Goal: Task Accomplishment & Management: Manage account settings

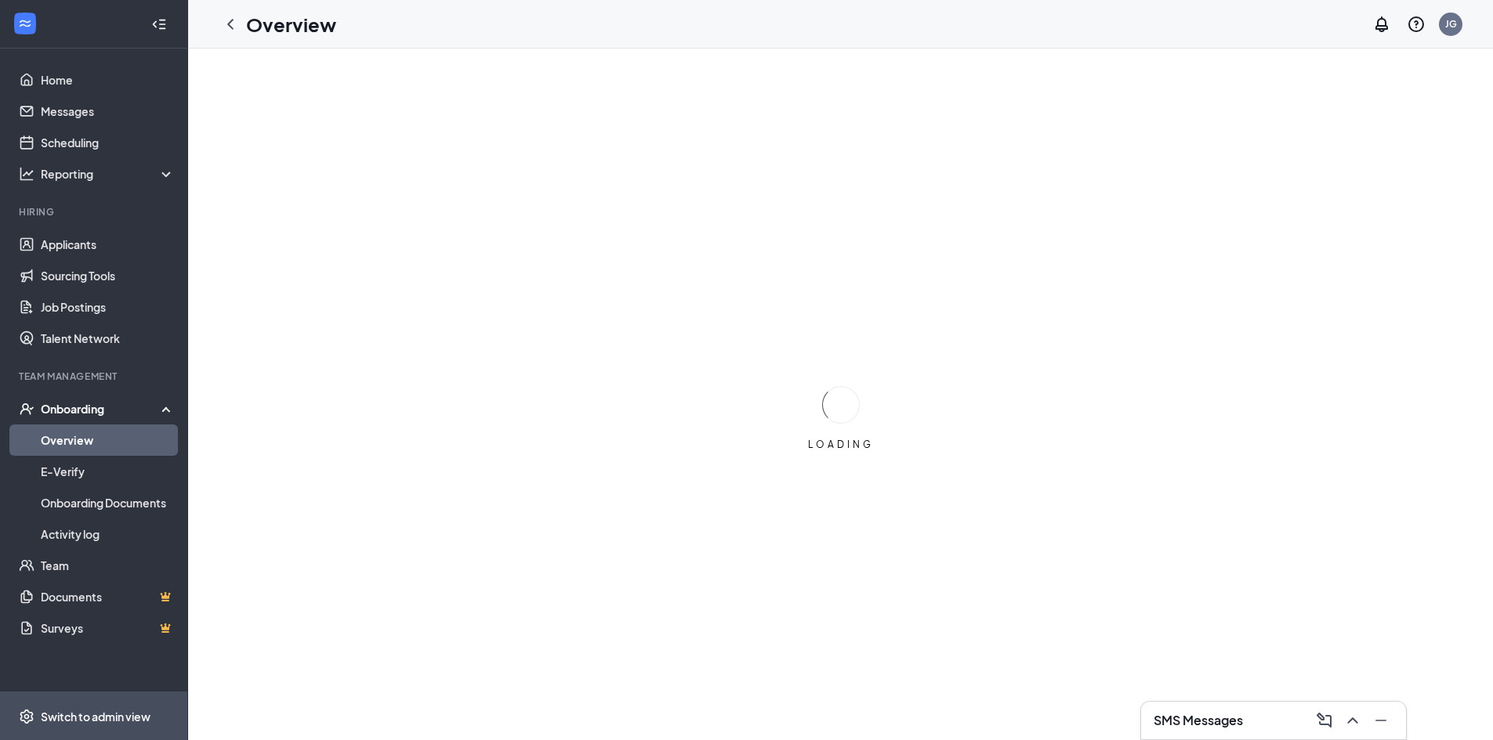
click at [107, 701] on span "Switch to admin view" at bounding box center [108, 717] width 134 height 48
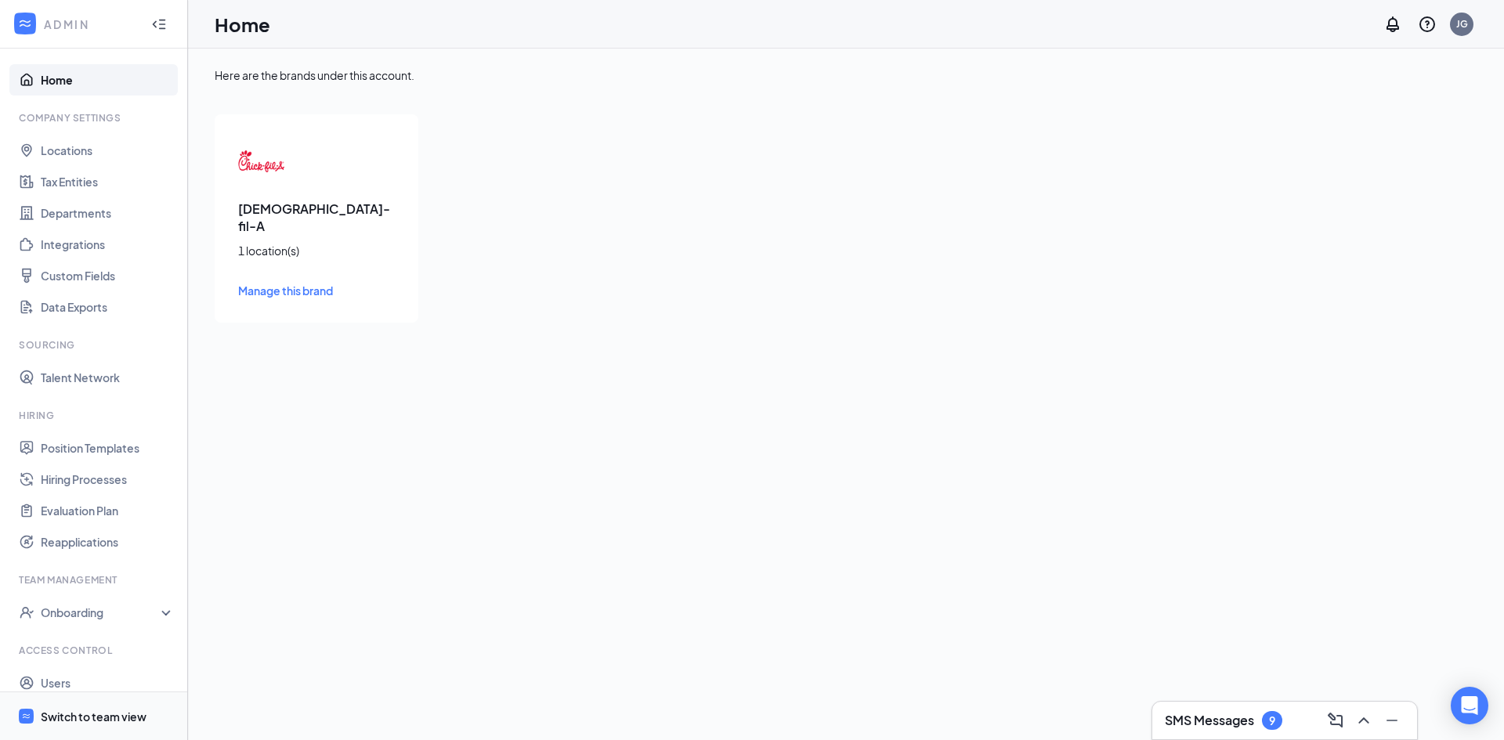
click at [113, 706] on span "Switch to team view" at bounding box center [108, 717] width 134 height 48
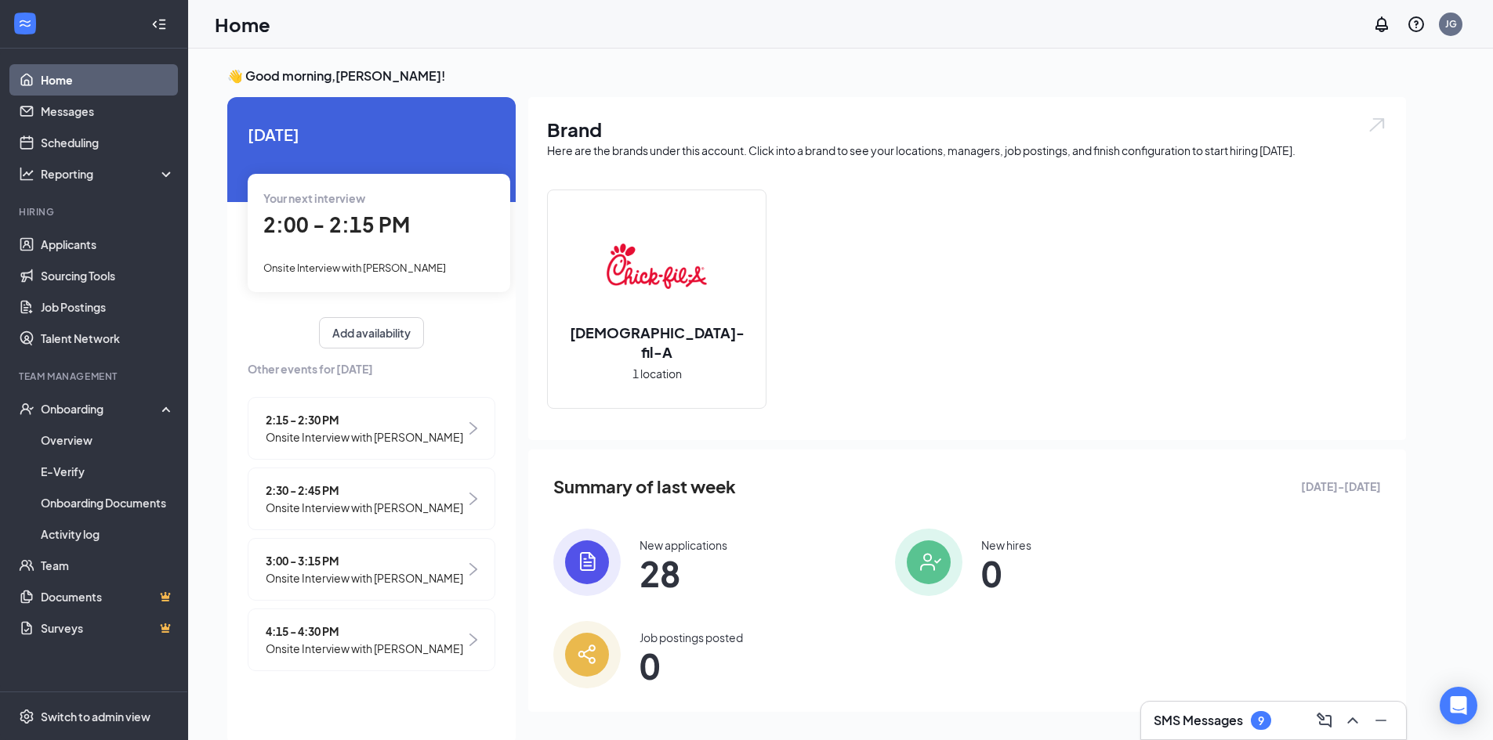
click at [435, 231] on div "2:00 - 2:15 PM" at bounding box center [378, 225] width 231 height 32
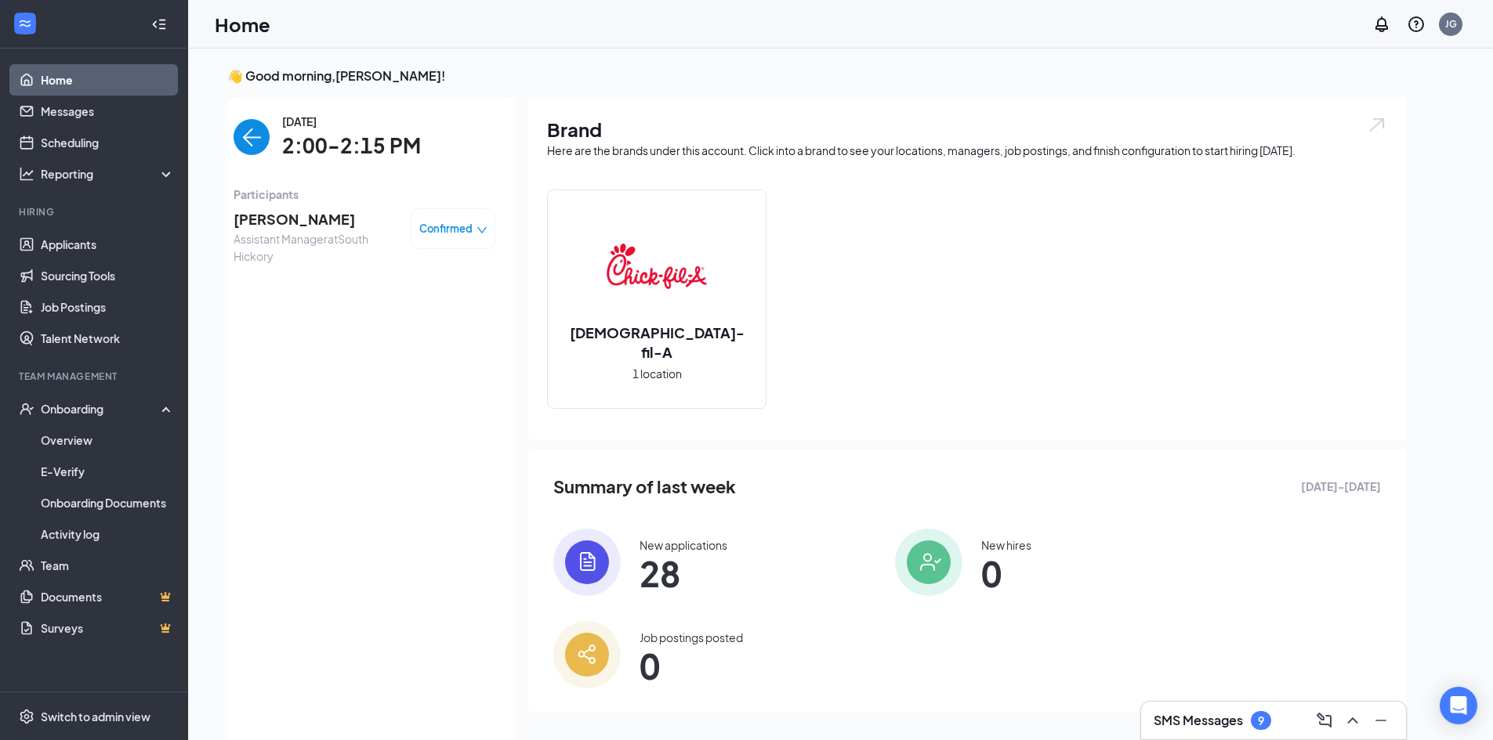
scroll to position [6, 0]
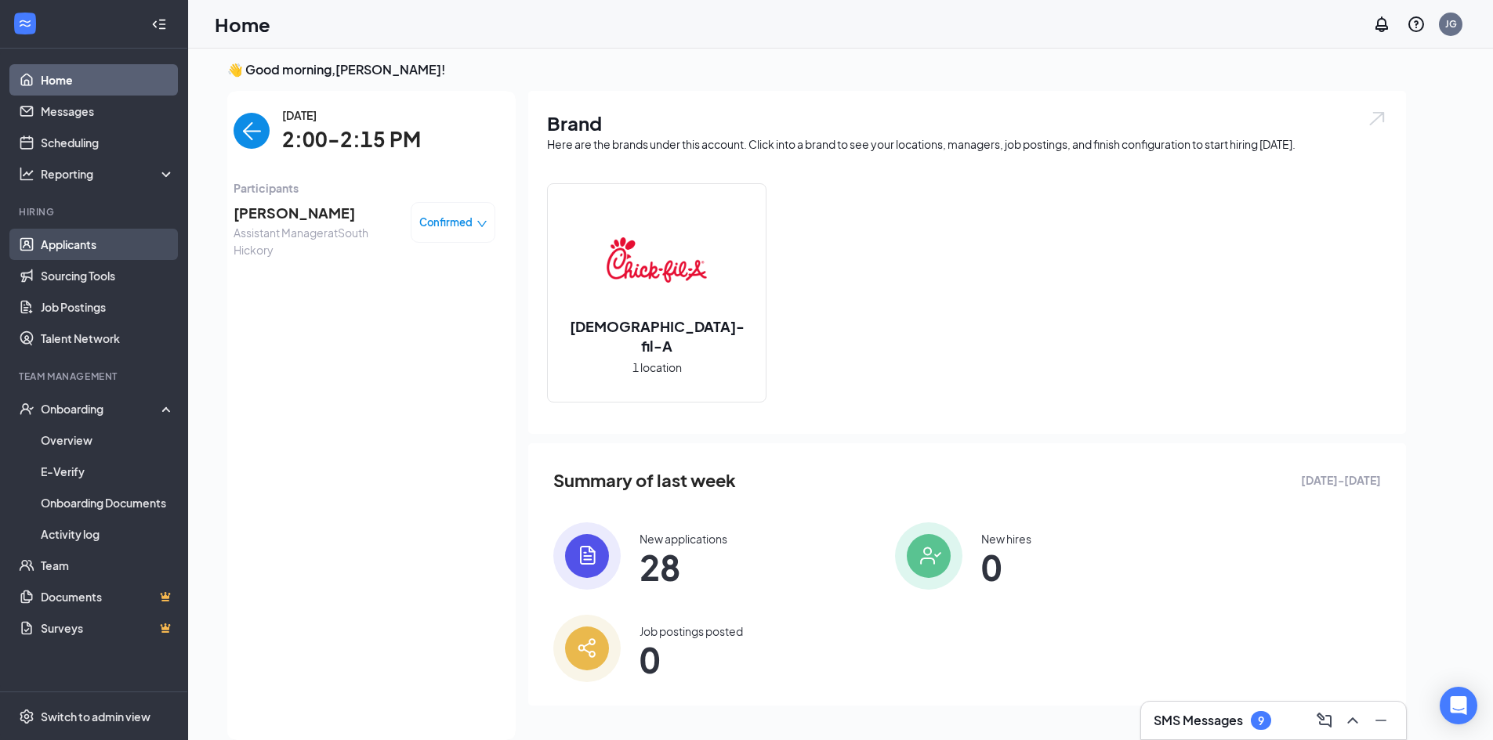
click at [122, 245] on link "Applicants" at bounding box center [108, 244] width 134 height 31
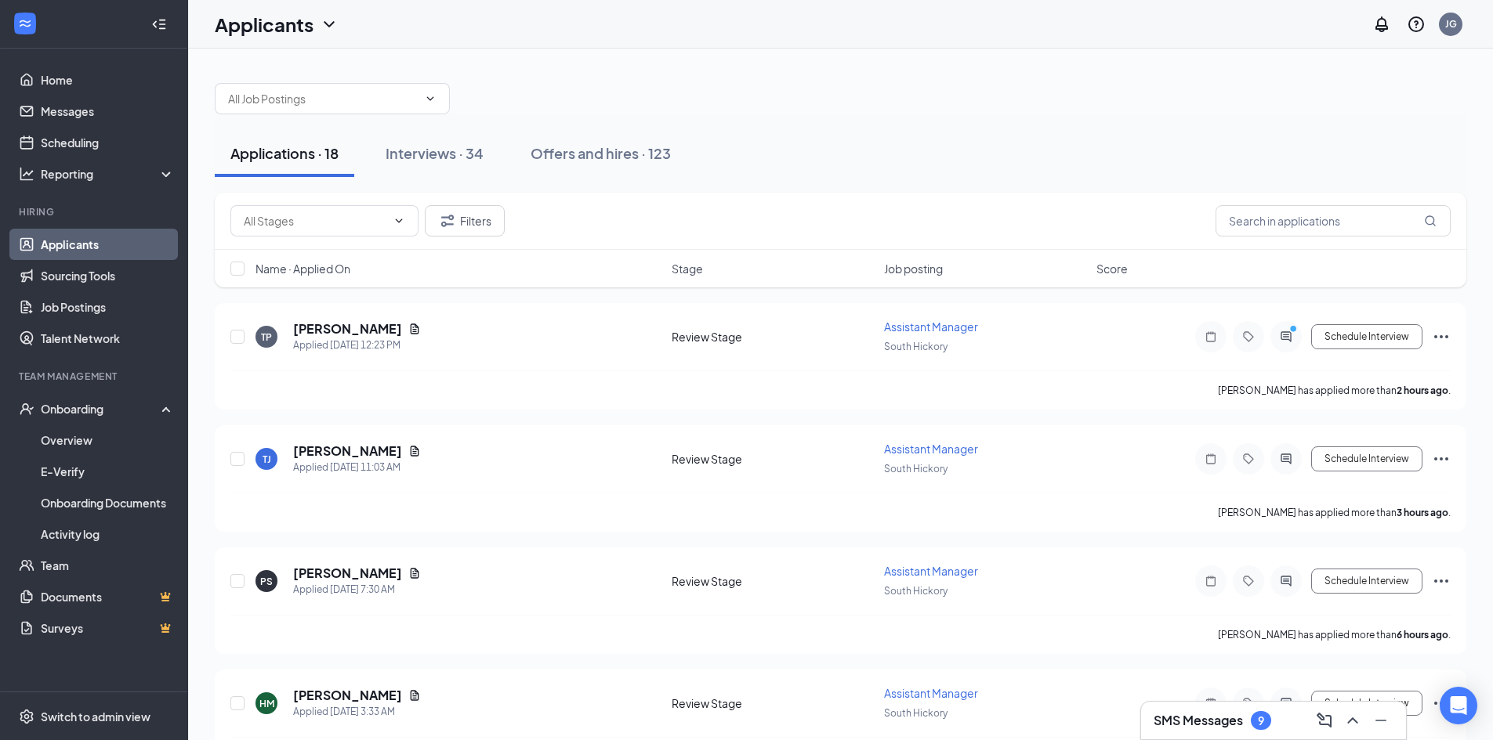
click at [433, 179] on div "Applications · 18 Interviews · 34 Offers and hires · 123" at bounding box center [840, 153] width 1251 height 78
click at [433, 153] on div "Interviews · 34" at bounding box center [435, 153] width 98 height 20
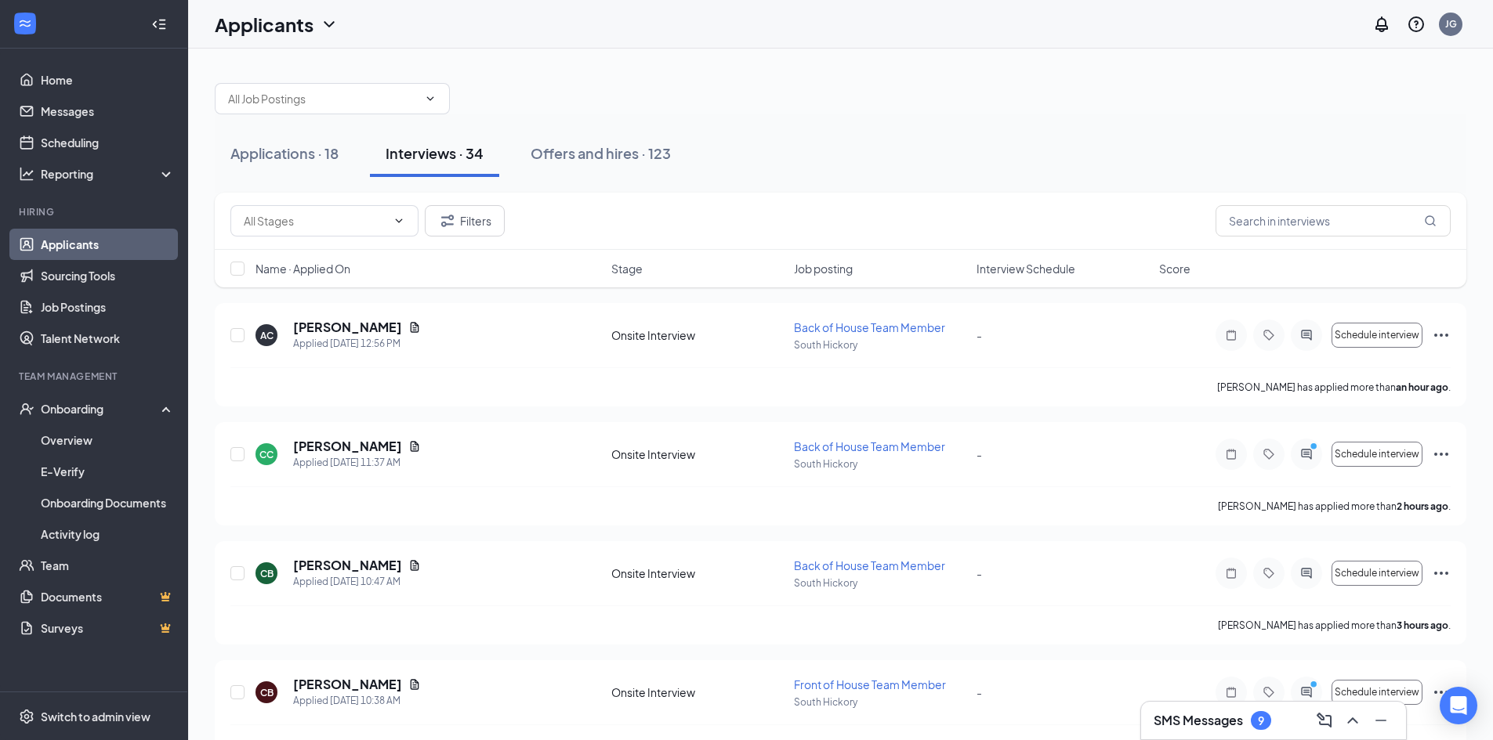
click at [1017, 271] on span "Interview Schedule" at bounding box center [1025, 269] width 99 height 16
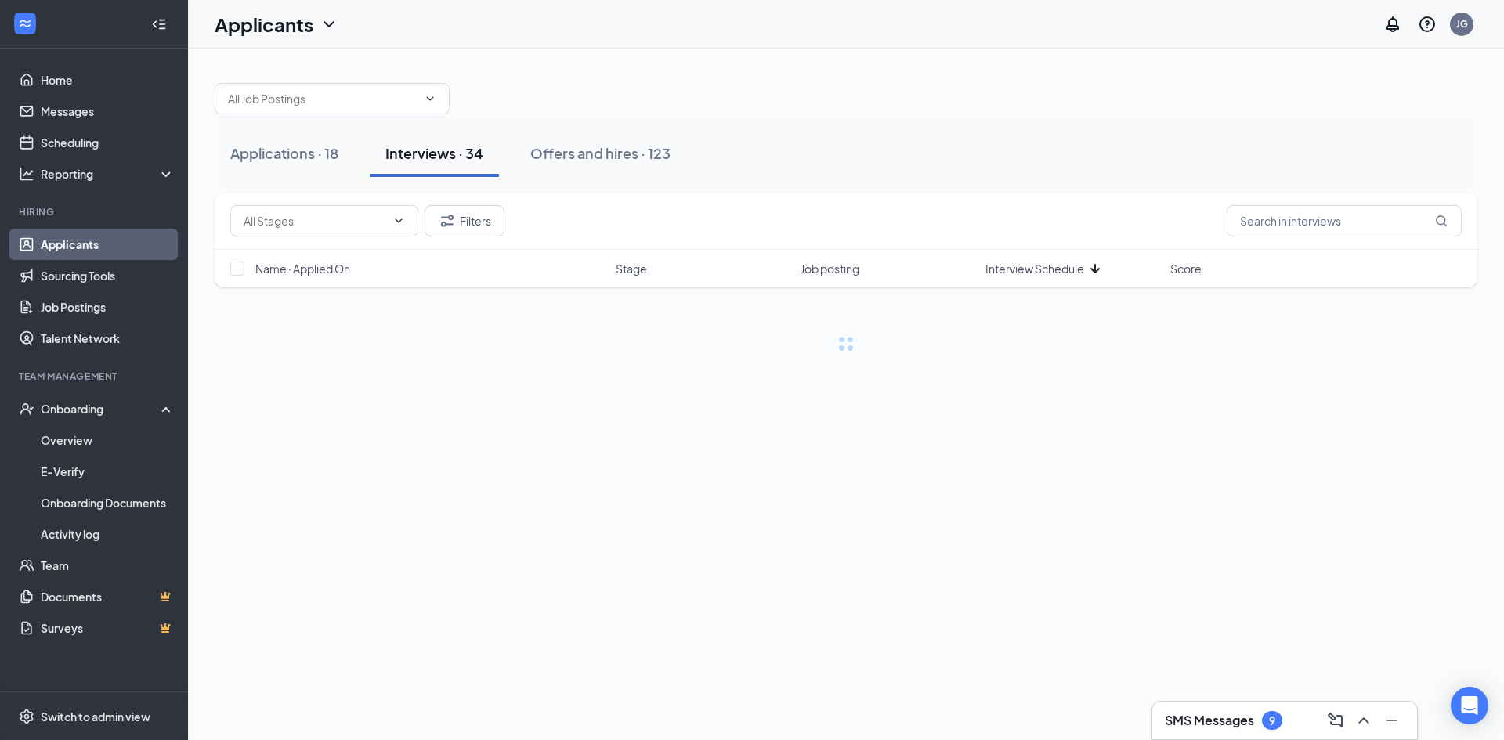
click at [1017, 271] on span "Interview Schedule" at bounding box center [1035, 269] width 99 height 16
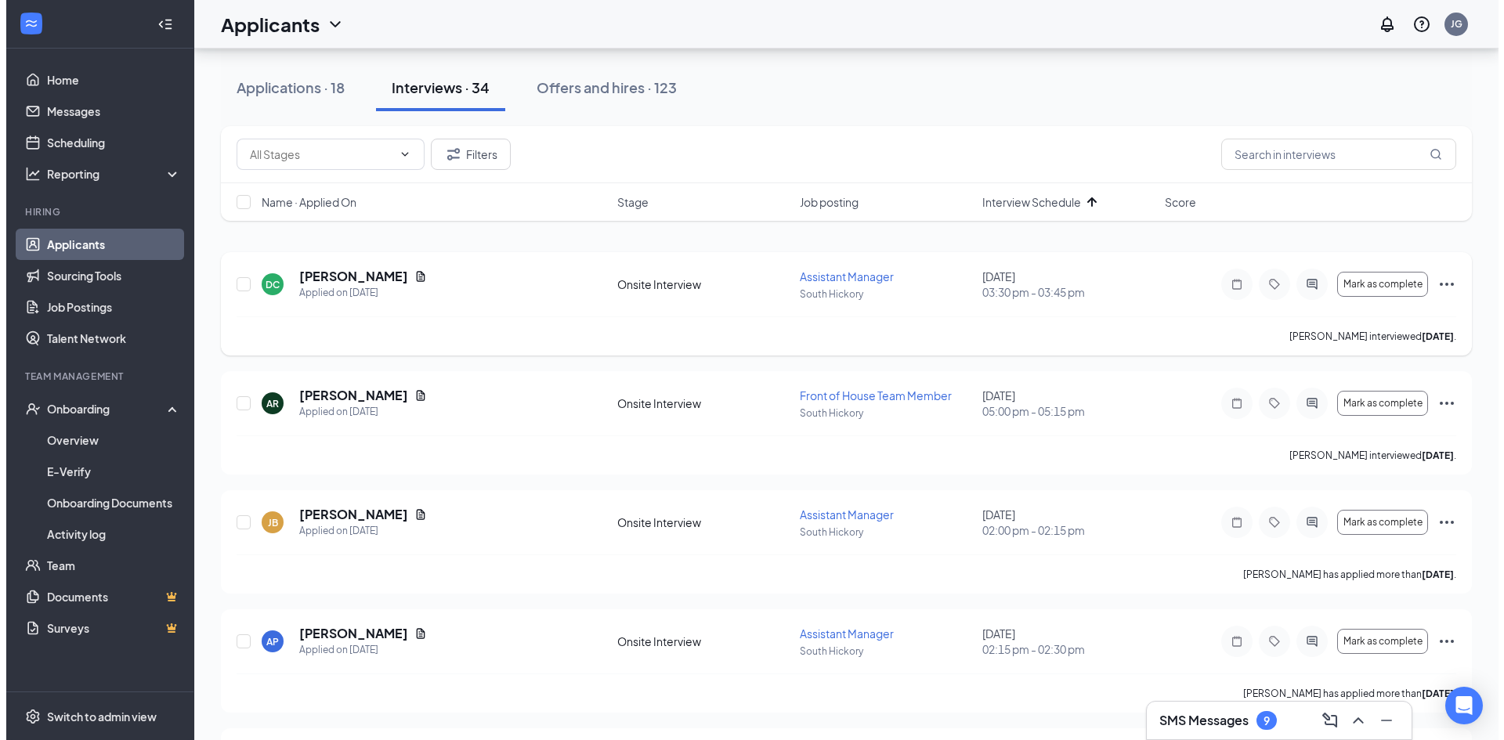
scroll to position [78, 0]
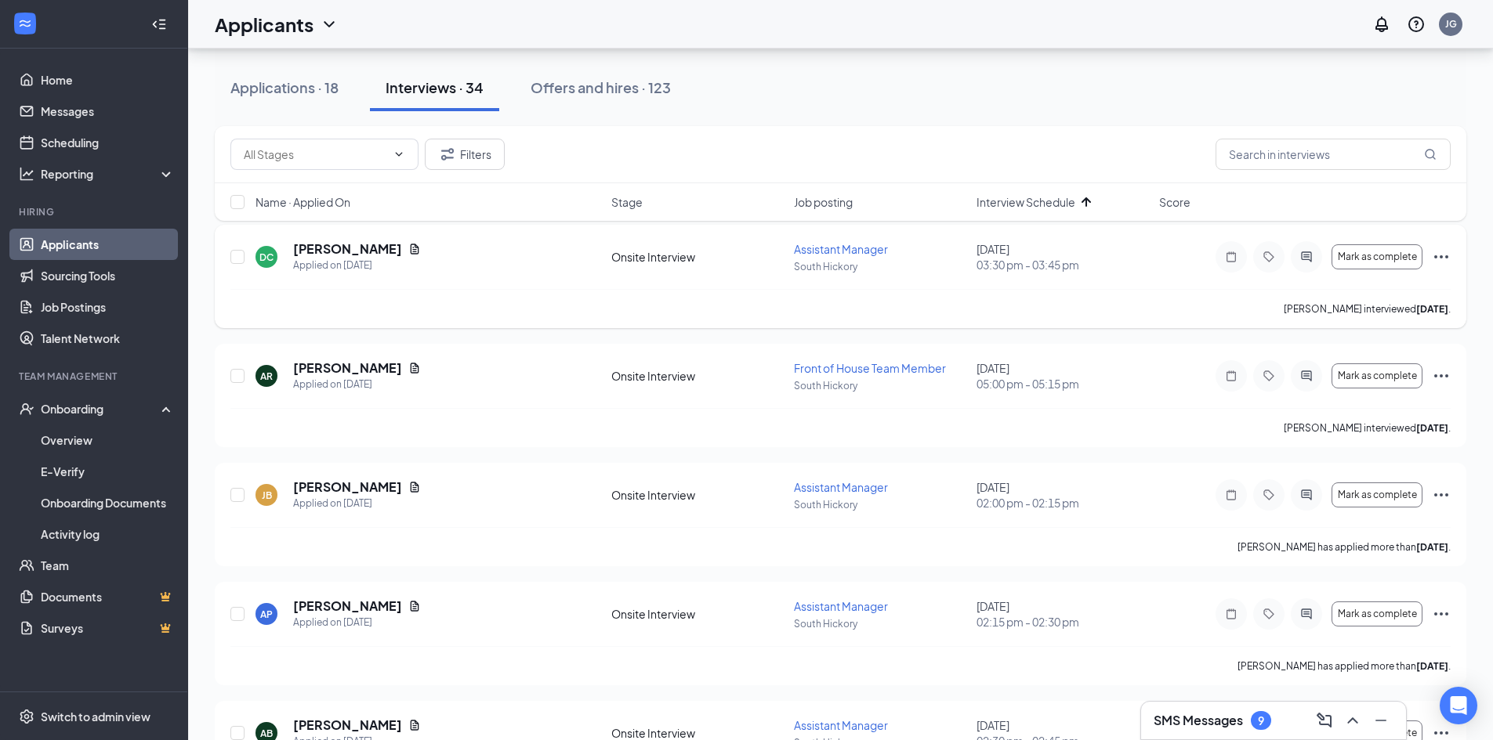
click at [1440, 259] on icon "Ellipses" at bounding box center [1441, 257] width 19 height 19
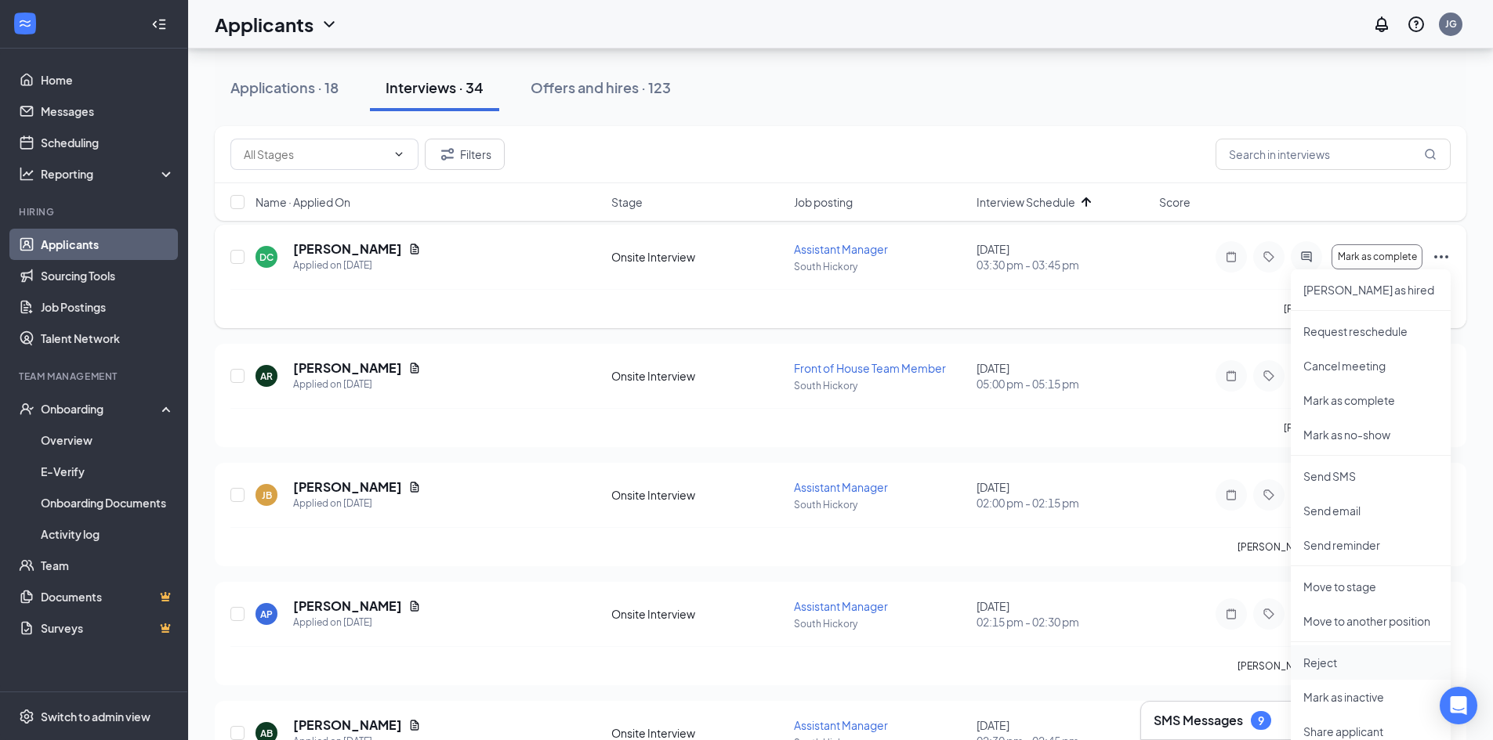
click at [1336, 663] on p "Reject" at bounding box center [1370, 663] width 135 height 16
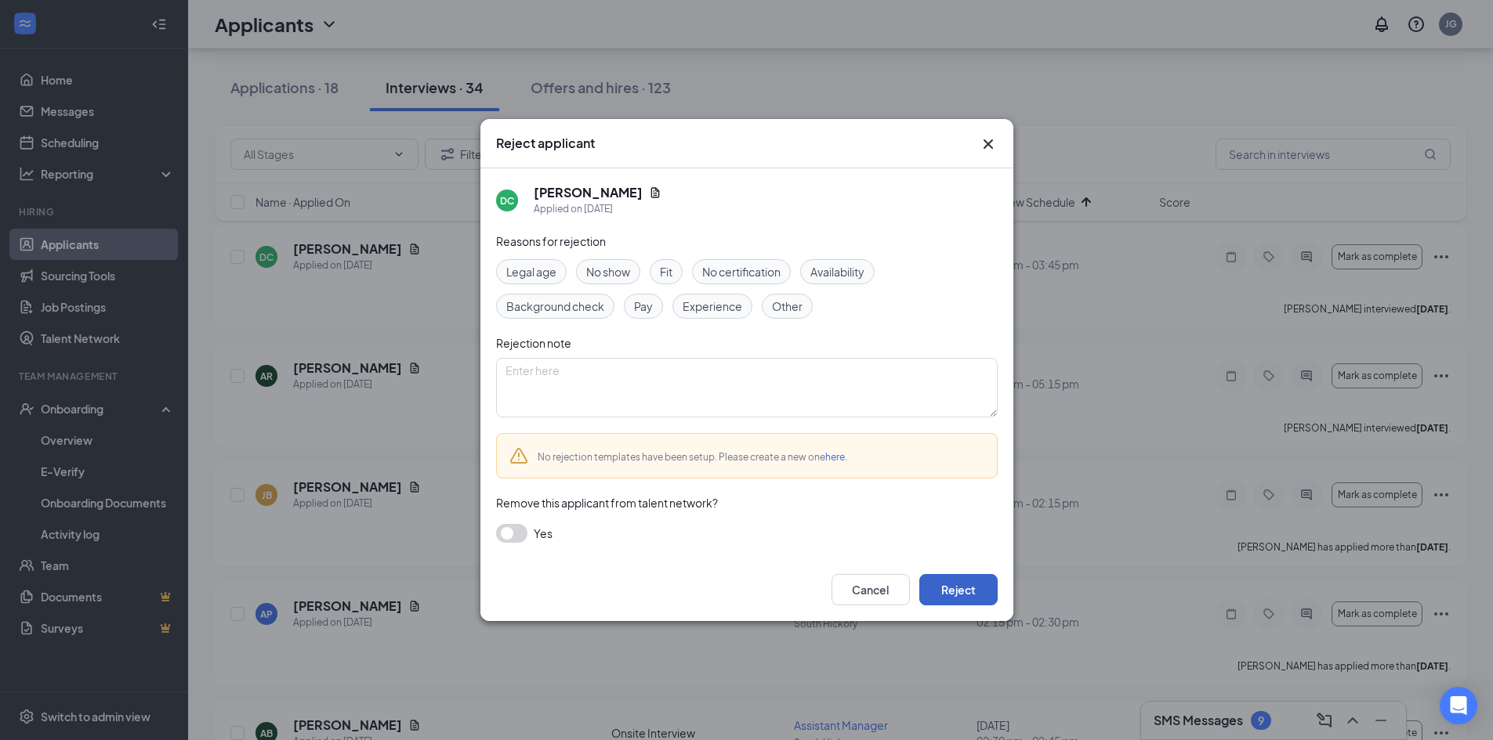
click at [945, 585] on button "Reject" at bounding box center [958, 589] width 78 height 31
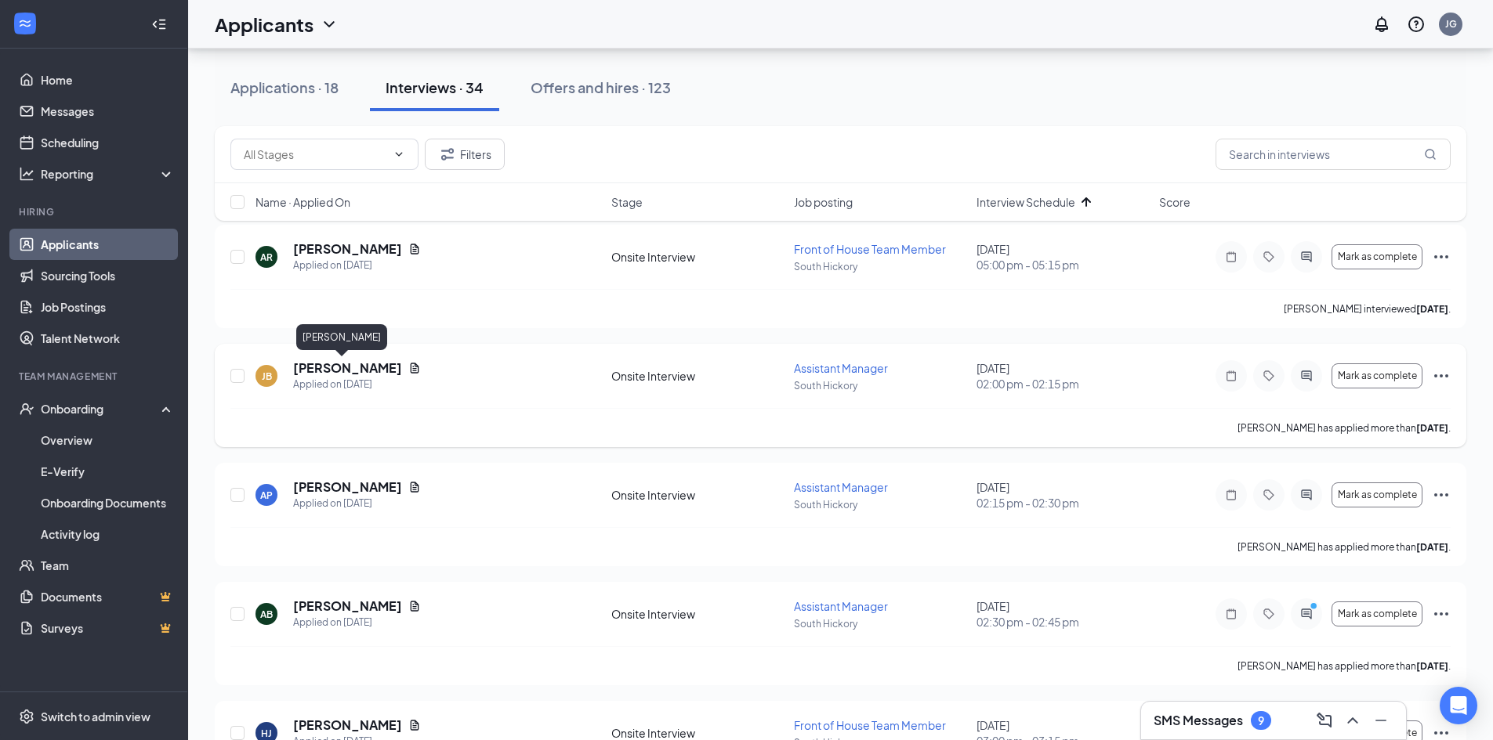
click at [320, 370] on h5 "[PERSON_NAME]" at bounding box center [347, 368] width 109 height 17
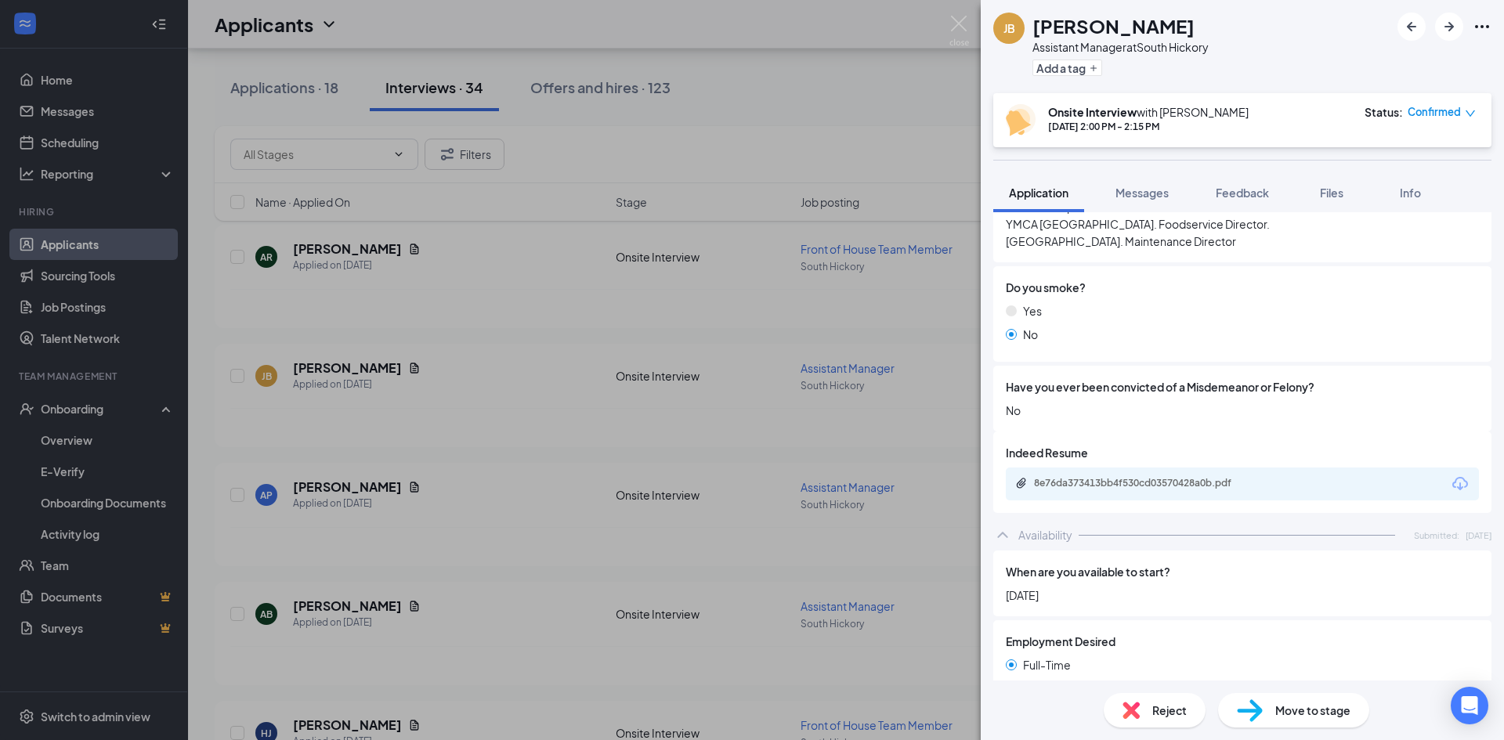
scroll to position [784, 0]
click at [1129, 476] on div "8e76da373413bb4f530cd03570428a0b.pdf" at bounding box center [1143, 482] width 219 height 13
click at [954, 22] on img at bounding box center [960, 31] width 20 height 31
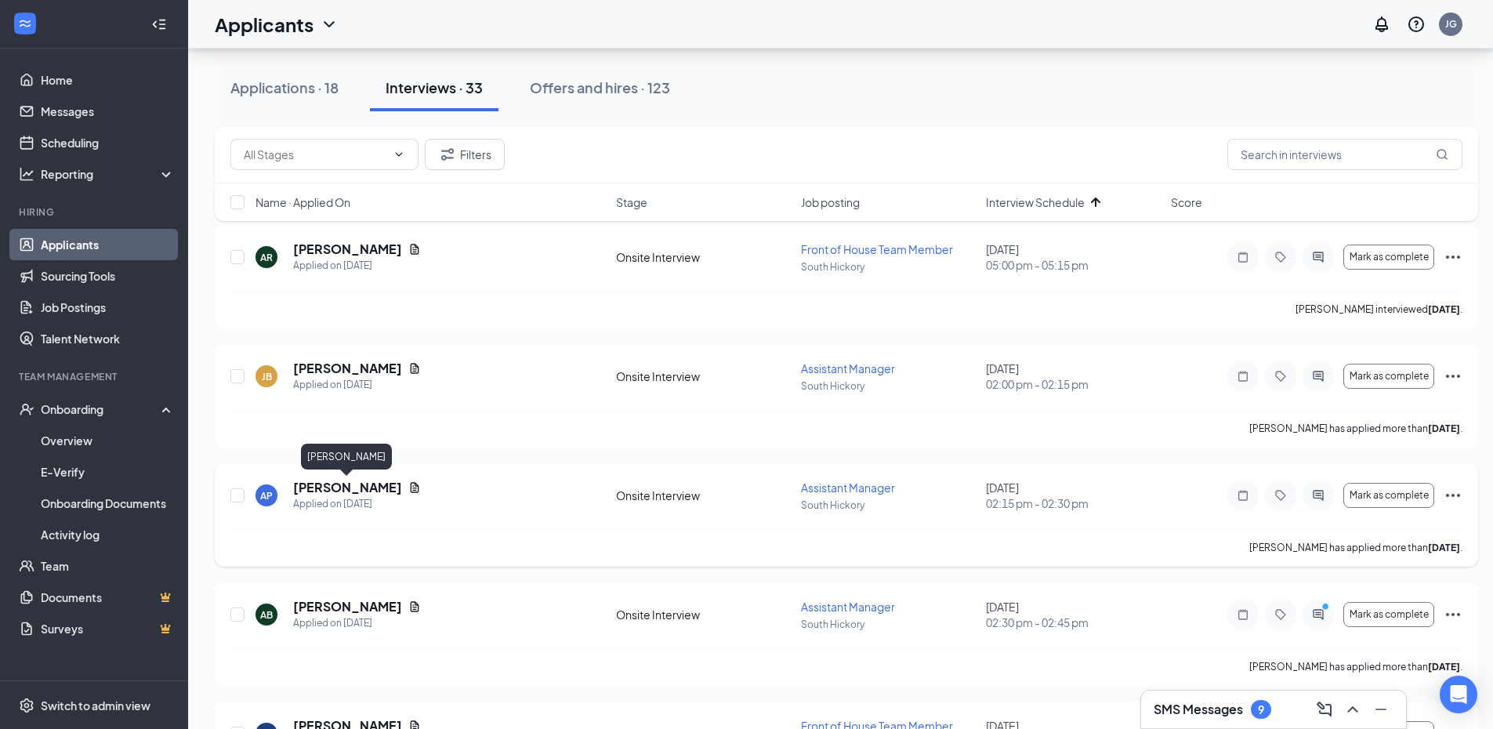
click at [342, 489] on h5 "[PERSON_NAME]" at bounding box center [347, 487] width 109 height 17
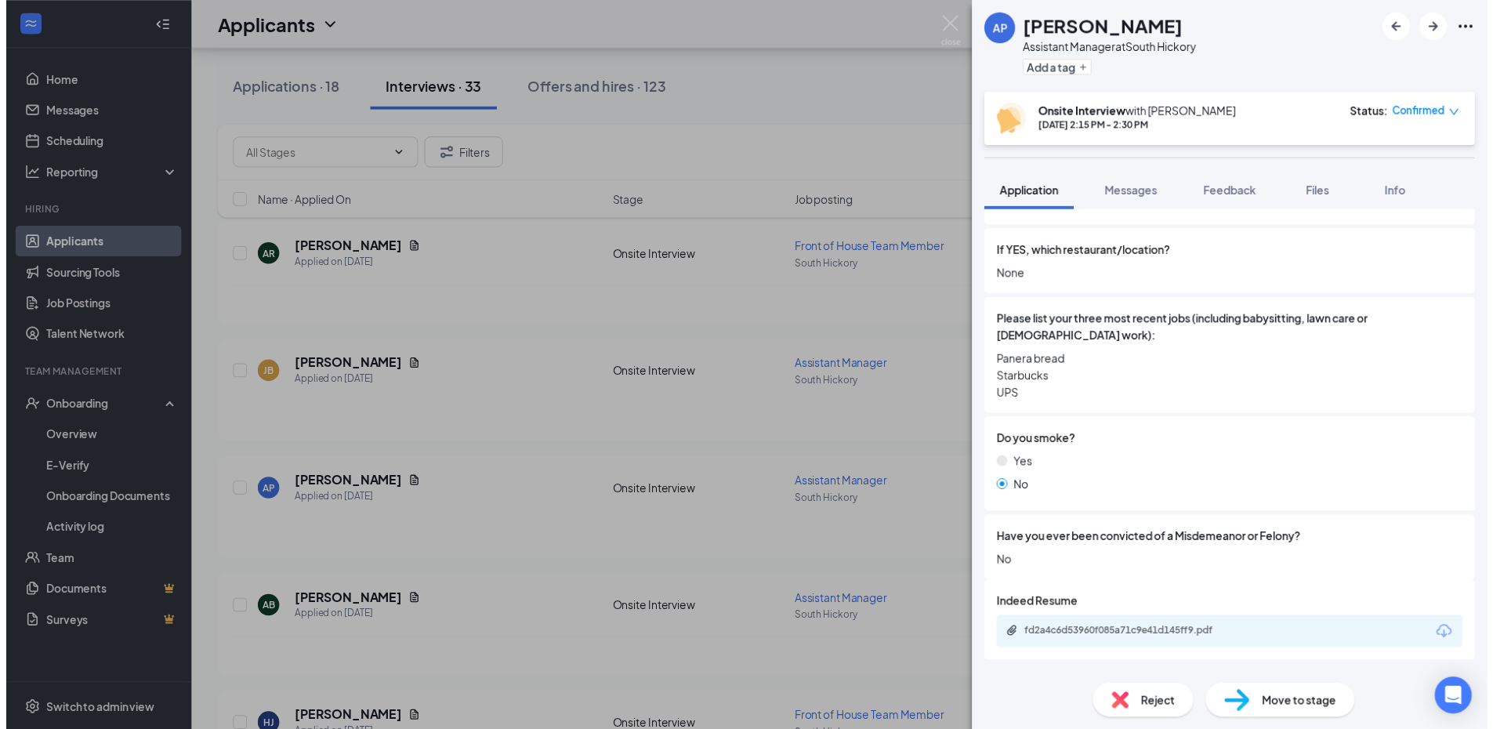
scroll to position [627, 0]
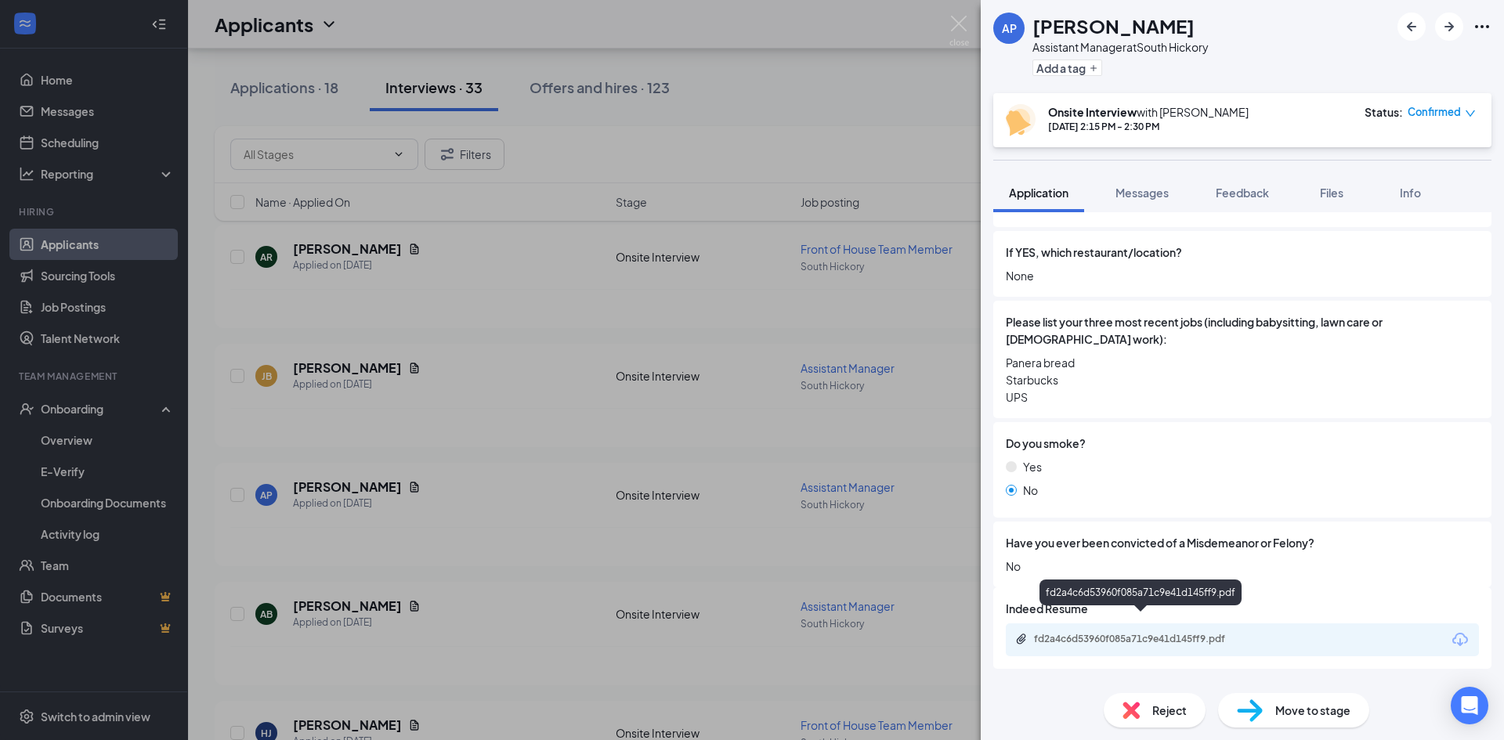
click at [1066, 633] on div "fd2a4c6d53960f085a71c9e41d145ff9.pdf" at bounding box center [1143, 639] width 219 height 13
click at [966, 27] on img at bounding box center [960, 31] width 20 height 31
